Goal: Find contact information: Find contact information

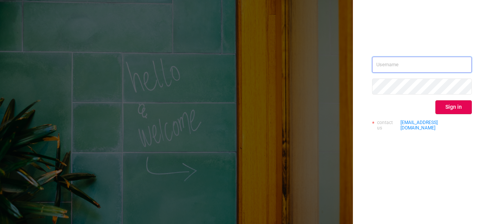
click at [412, 61] on input "text" at bounding box center [422, 65] width 100 height 16
type input "[EMAIL_ADDRESS][DOMAIN_NAME]"
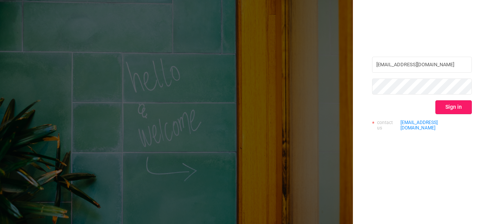
click at [446, 106] on button "Sign in" at bounding box center [453, 108] width 36 height 14
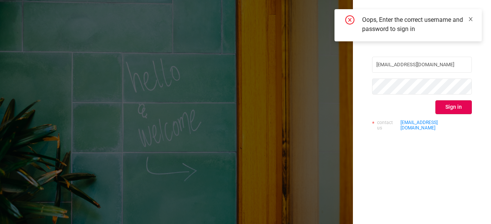
click at [470, 20] on icon "icon: close" at bounding box center [470, 18] width 5 height 5
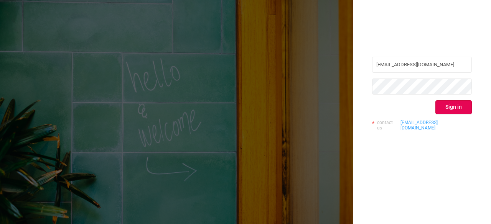
click at [420, 121] on link "[EMAIL_ADDRESS][DOMAIN_NAME]" at bounding box center [435, 125] width 71 height 11
